Goal: Entertainment & Leisure: Consume media (video, audio)

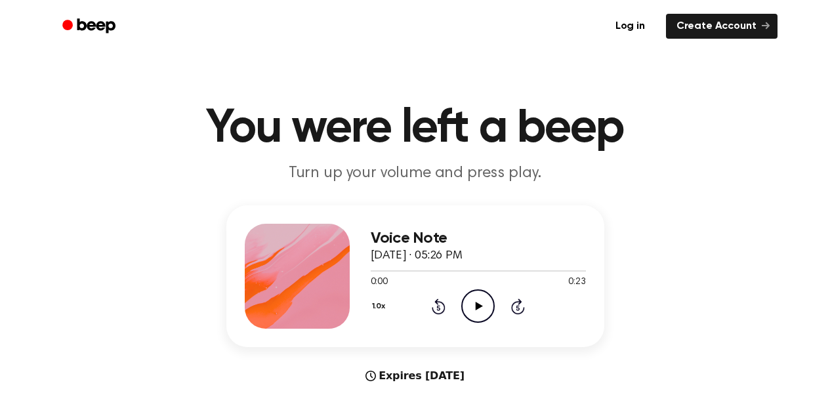
click at [477, 299] on icon "Play Audio" at bounding box center [477, 305] width 33 height 33
drag, startPoint x: 390, startPoint y: 268, endPoint x: 541, endPoint y: 271, distance: 151.5
click at [541, 271] on div at bounding box center [477, 270] width 215 height 10
click at [549, 269] on div at bounding box center [477, 270] width 215 height 10
drag, startPoint x: 567, startPoint y: 270, endPoint x: 535, endPoint y: 272, distance: 31.5
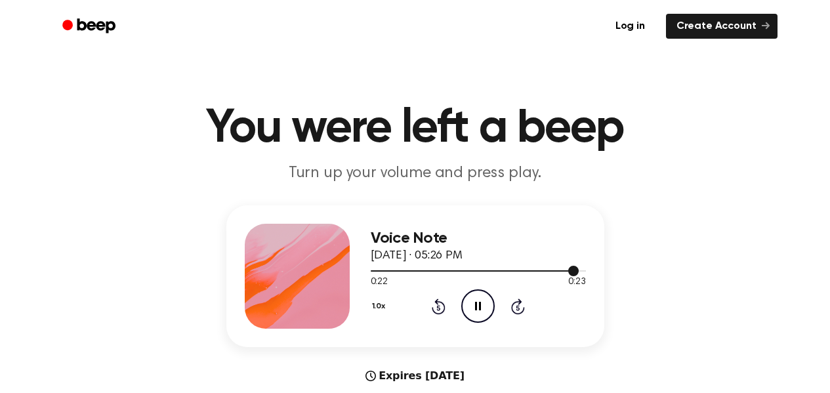
click at [535, 272] on div at bounding box center [477, 270] width 215 height 10
click at [476, 300] on icon "Play Audio" at bounding box center [477, 305] width 33 height 33
click at [537, 271] on div at bounding box center [477, 270] width 215 height 1
click at [665, 217] on div "Voice Note September 16, 2025 · 06:03 PM 1:16 1:16 Your browser does not suppor…" at bounding box center [415, 325] width 798 height 240
